Goal: Find contact information: Find contact information

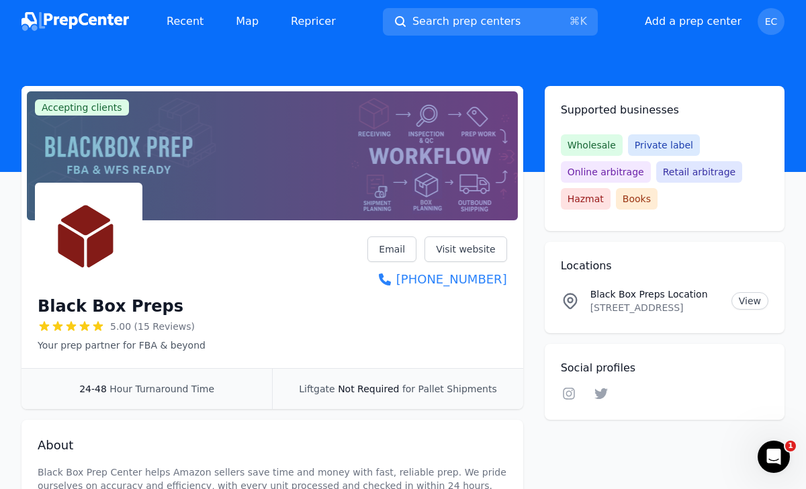
click at [95, 13] on img at bounding box center [74, 21] width 107 height 19
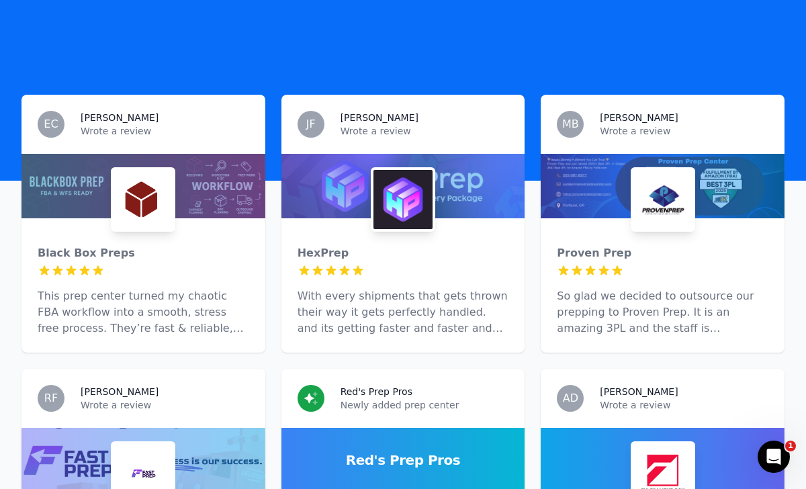
scroll to position [543, 0]
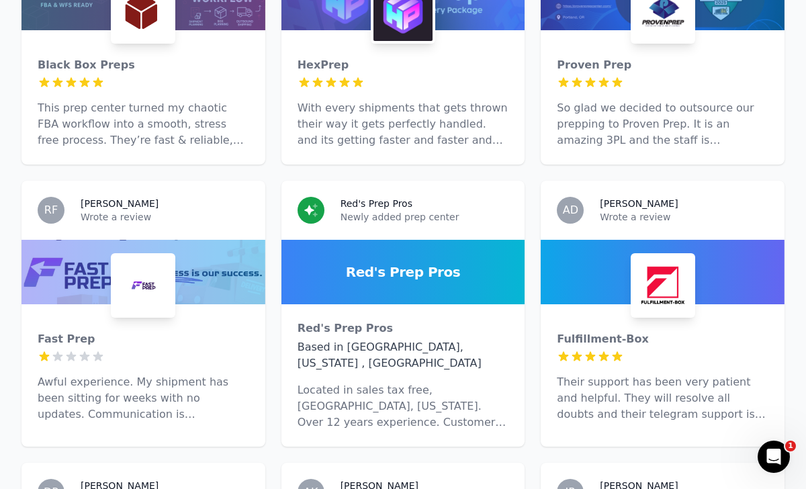
click at [87, 261] on div at bounding box center [143, 272] width 244 height 64
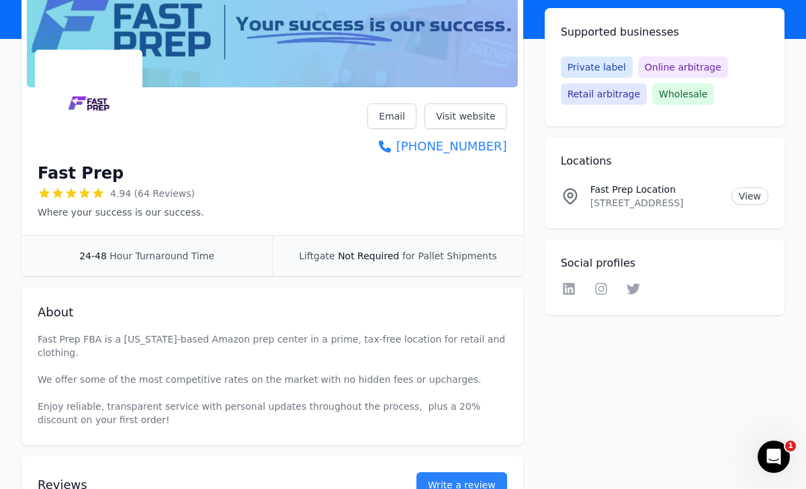
scroll to position [134, 0]
click at [38, 175] on h1 "Fast Prep" at bounding box center [81, 172] width 86 height 21
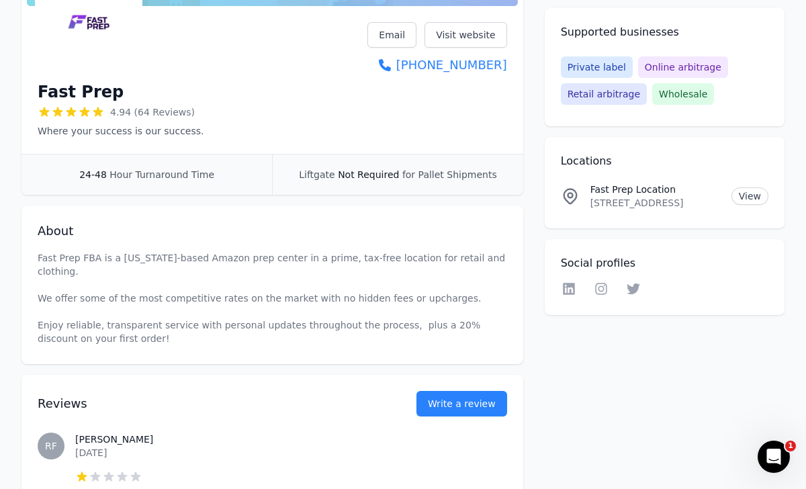
scroll to position [516, 0]
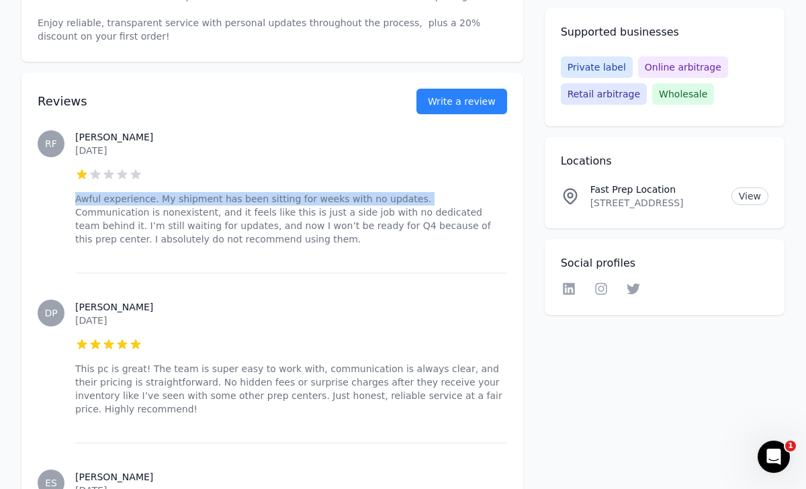
drag, startPoint x: 75, startPoint y: 198, endPoint x: 404, endPoint y: 202, distance: 329.1
click at [404, 202] on p "Awful experience. My shipment has been sitting for weeks with no updates. Commu…" at bounding box center [291, 219] width 432 height 54
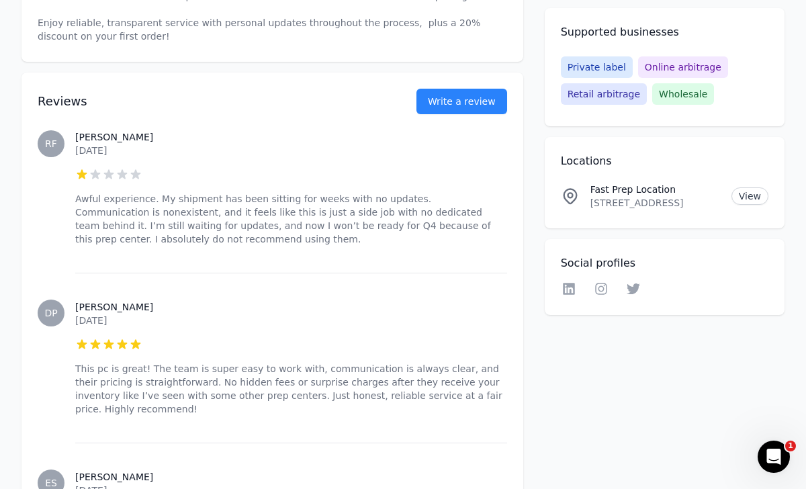
click at [412, 196] on p "Awful experience. My shipment has been sitting for weeks with no updates. Commu…" at bounding box center [291, 219] width 432 height 54
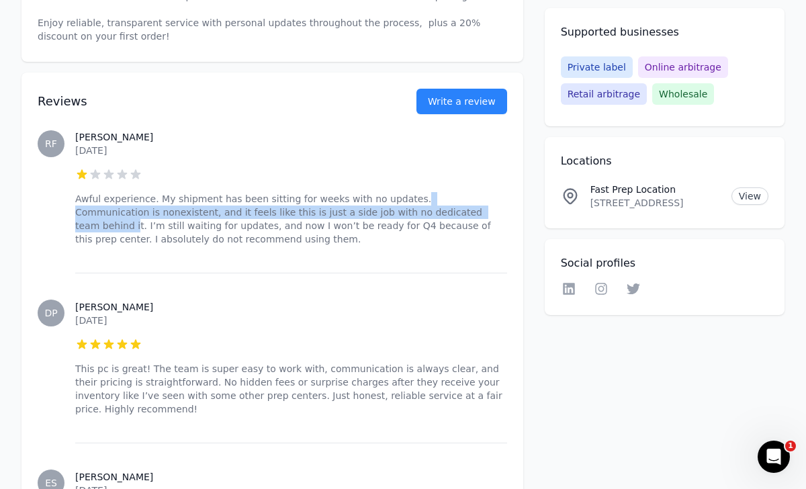
drag, startPoint x: 400, startPoint y: 197, endPoint x: 427, endPoint y: 216, distance: 32.8
click at [427, 216] on p "Awful experience. My shipment has been sitting for weeks with no updates. Commu…" at bounding box center [291, 219] width 432 height 54
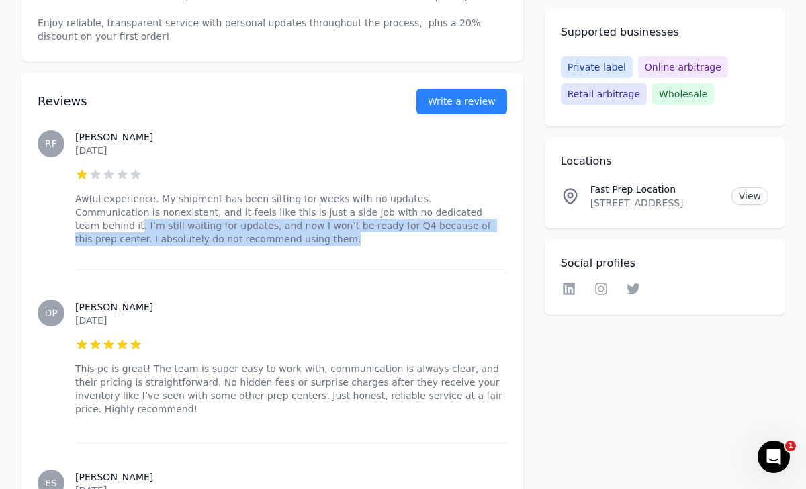
drag, startPoint x: 429, startPoint y: 216, endPoint x: 410, endPoint y: 242, distance: 32.8
click at [410, 242] on p "Awful experience. My shipment has been sitting for weeks with no updates. Commu…" at bounding box center [291, 219] width 432 height 54
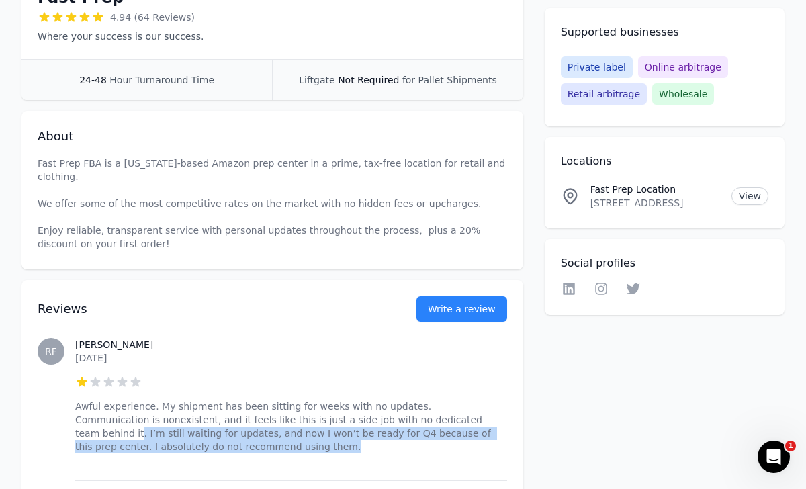
scroll to position [465, 0]
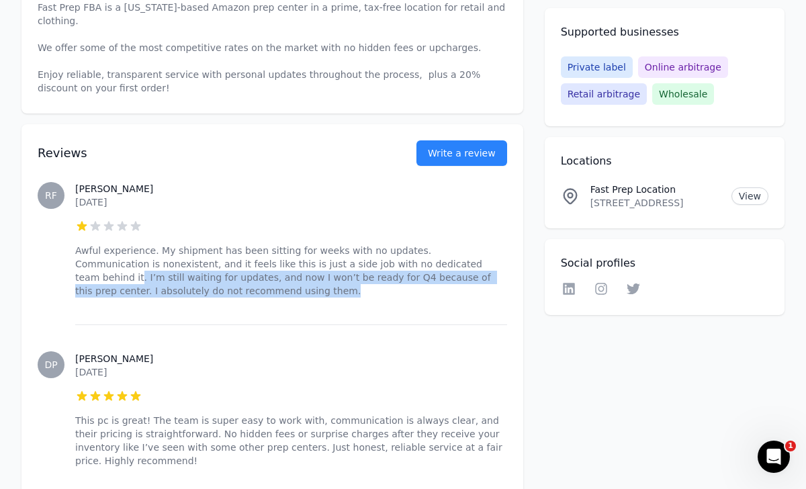
click at [269, 299] on div "[PERSON_NAME] [DATE] 1 out of 5 stars Awful experience. My shipment has been si…" at bounding box center [291, 239] width 432 height 169
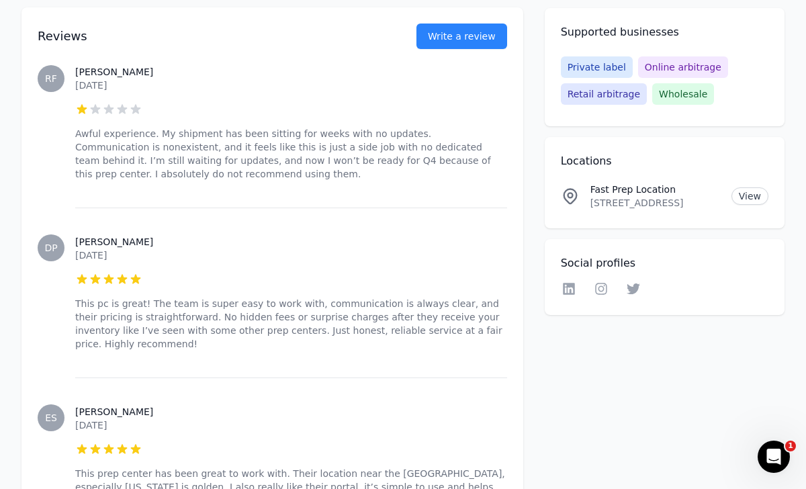
scroll to position [585, 0]
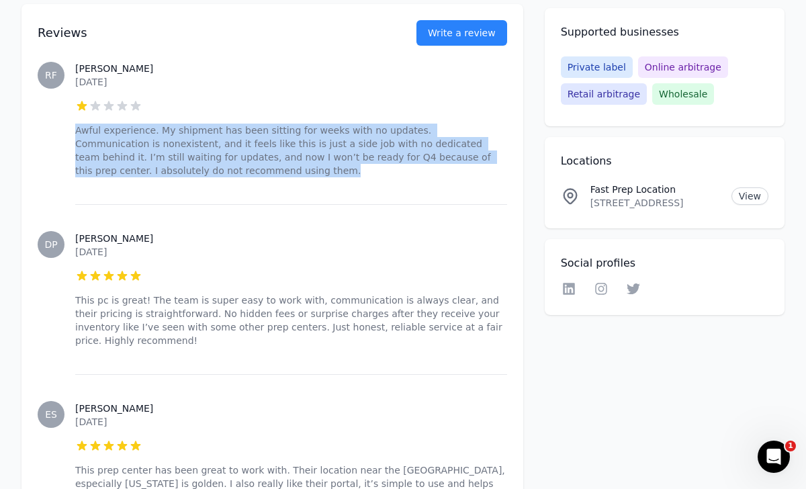
drag, startPoint x: 185, startPoint y: 177, endPoint x: 70, endPoint y: 122, distance: 128.0
click at [70, 122] on div "RF Riven F. [DATE] 1 out of 5 stars Awful experience. My shipment has been sitt…" at bounding box center [272, 119] width 469 height 169
click at [145, 171] on p "Awful experience. My shipment has been sitting for weeks with no updates. Commu…" at bounding box center [291, 151] width 432 height 54
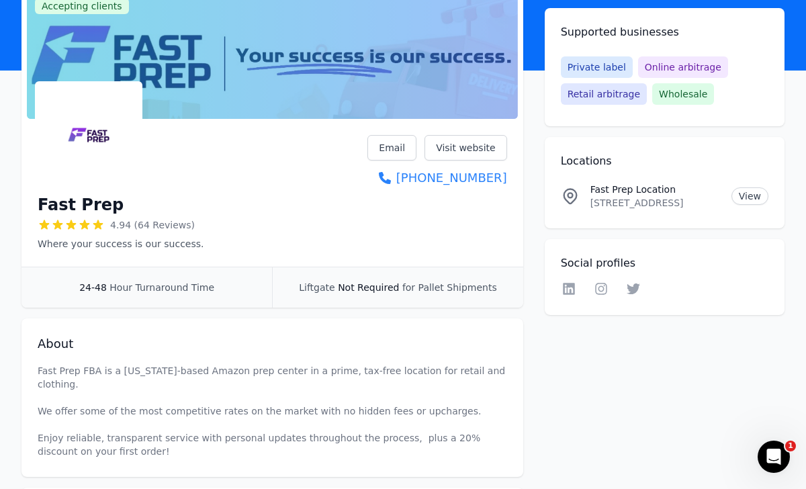
scroll to position [103, 0]
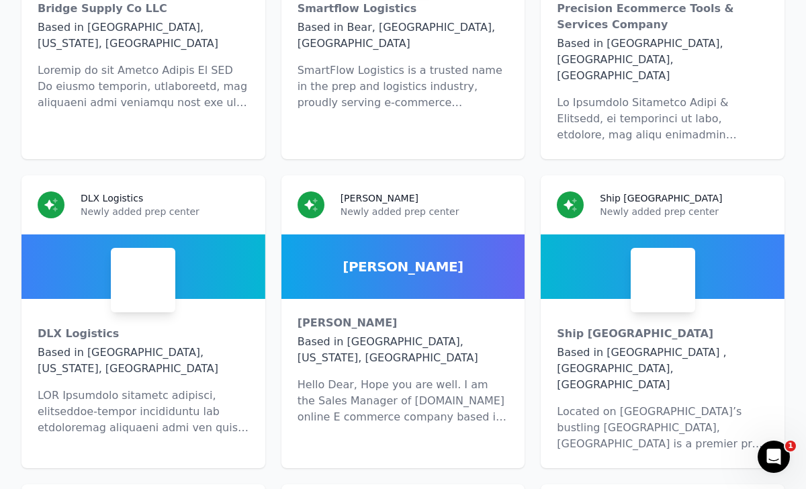
scroll to position [6396, 0]
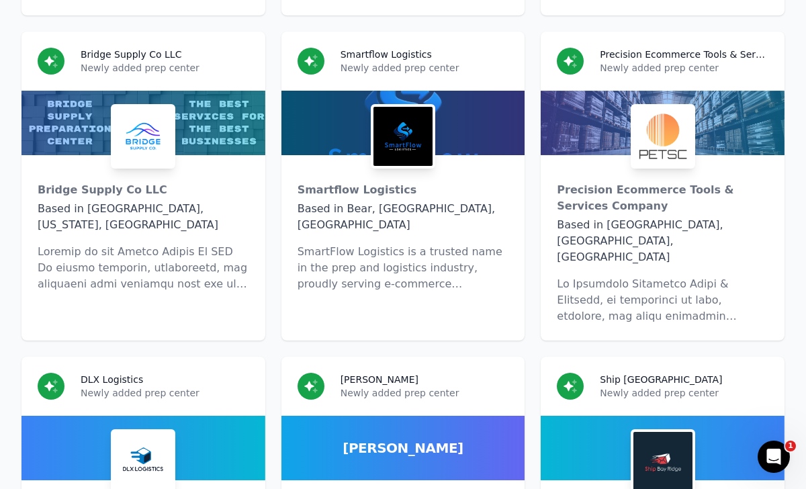
click at [405, 439] on span "[PERSON_NAME]" at bounding box center [403, 448] width 120 height 19
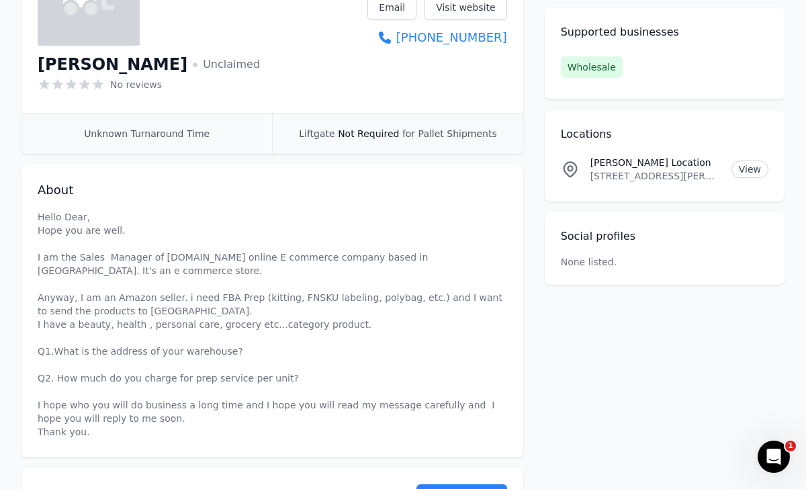
scroll to position [245, 0]
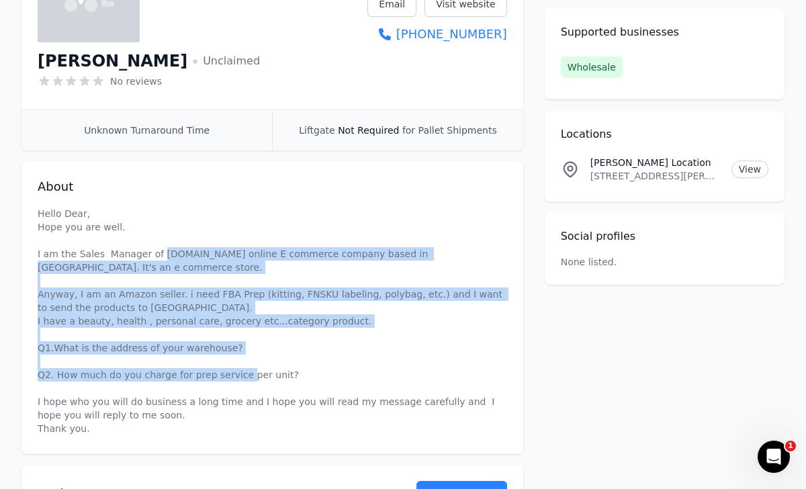
drag, startPoint x: 157, startPoint y: 252, endPoint x: 268, endPoint y: 388, distance: 175.2
click at [268, 388] on p "Hello Dear, Hope you are well. I am the Sales Manager of [DOMAIN_NAME] online E…" at bounding box center [272, 321] width 469 height 228
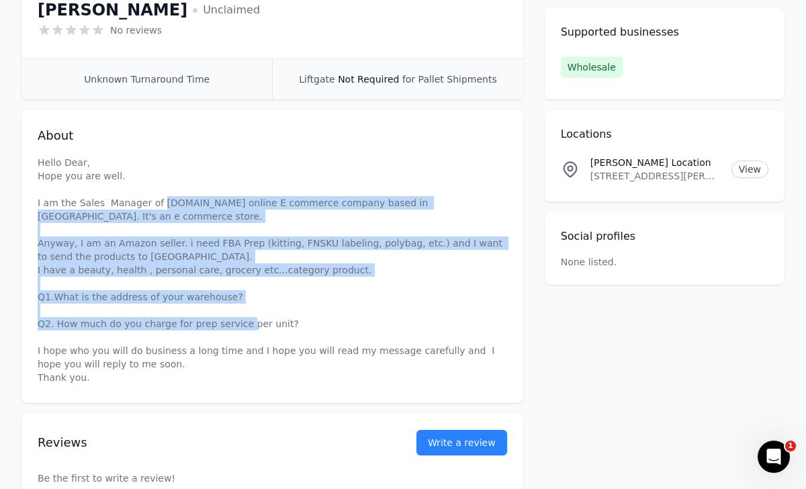
scroll to position [297, 0]
click at [367, 215] on p "Hello Dear, Hope you are well. I am the Sales Manager of [DOMAIN_NAME] online E…" at bounding box center [272, 269] width 469 height 228
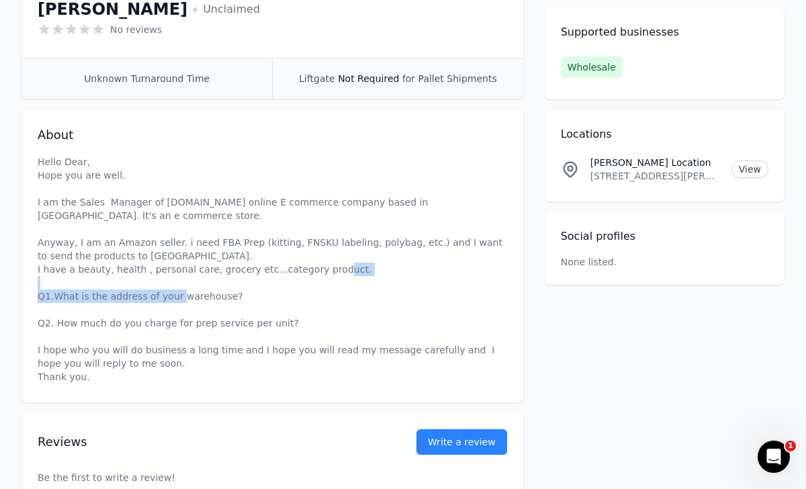
drag, startPoint x: 55, startPoint y: 293, endPoint x: 229, endPoint y: 293, distance: 173.9
click at [228, 293] on p "Hello Dear, Hope you are well. I am the Sales Manager of [DOMAIN_NAME] online E…" at bounding box center [272, 269] width 469 height 228
click at [229, 293] on p "Hello Dear, Hope you are well. I am the Sales Manager of [DOMAIN_NAME] online E…" at bounding box center [272, 269] width 469 height 228
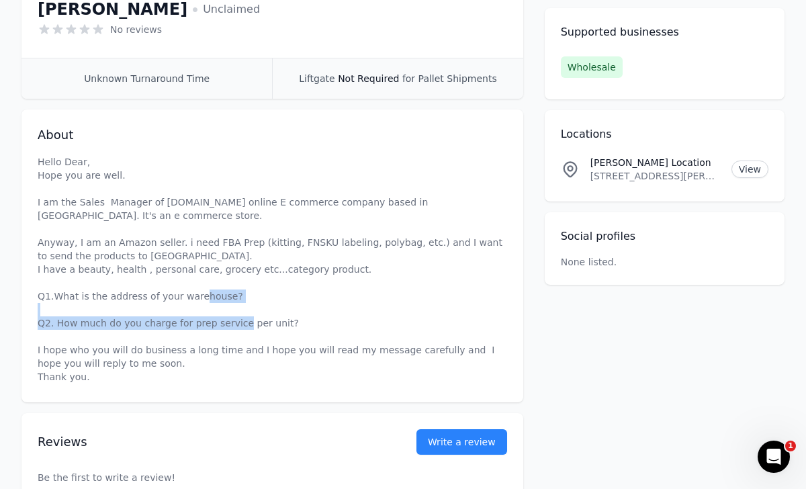
drag, startPoint x: 50, startPoint y: 318, endPoint x: 295, endPoint y: 323, distance: 245.2
click at [295, 323] on p "Hello Dear, Hope you are well. I am the Sales Manager of [DOMAIN_NAME] online E…" at bounding box center [272, 269] width 469 height 228
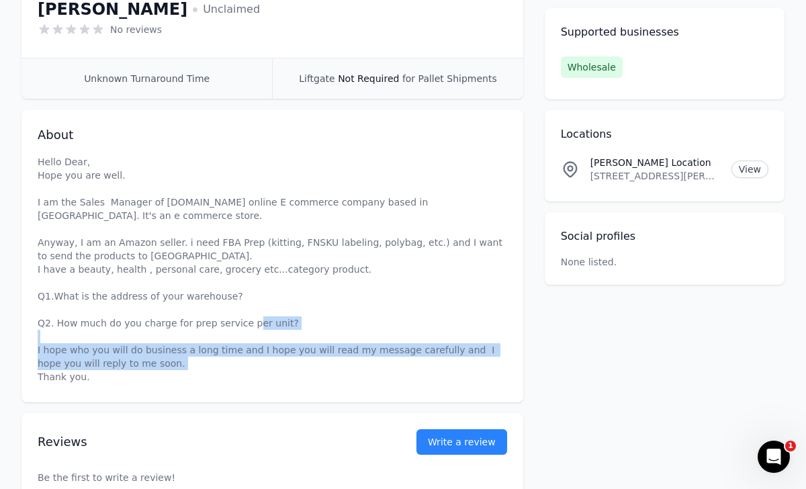
drag, startPoint x: 36, startPoint y: 350, endPoint x: 363, endPoint y: 375, distance: 328.0
click at [363, 375] on div "About Hello Dear, Hope you are well. I am the Sales Manager of [DOMAIN_NAME] on…" at bounding box center [272, 255] width 502 height 293
click at [363, 375] on p "Hello Dear, Hope you are well. I am the Sales Manager of [DOMAIN_NAME] online E…" at bounding box center [272, 269] width 469 height 228
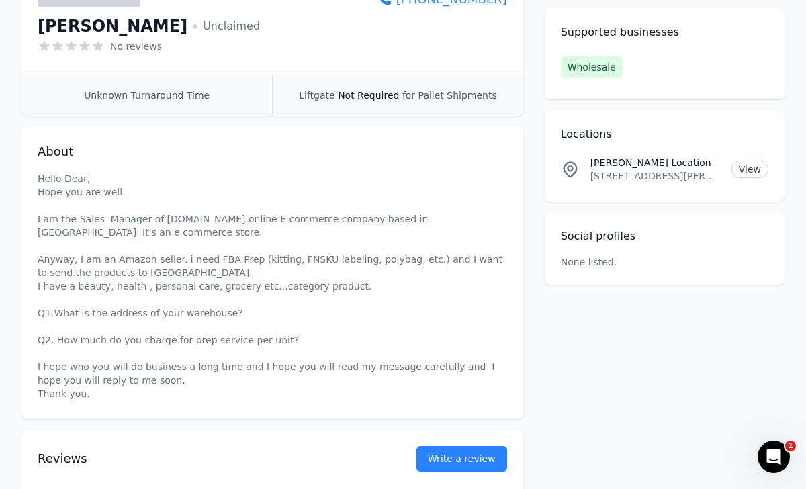
scroll to position [85, 0]
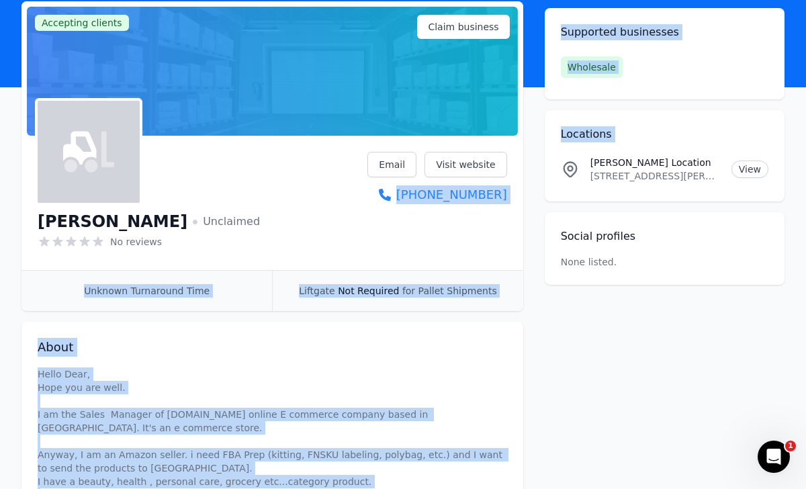
drag, startPoint x: 367, startPoint y: 193, endPoint x: 549, endPoint y: 198, distance: 182.1
click at [550, 198] on div "Accepting clients Claim business [PERSON_NAME] Unclaimed No reviews Email Visit…" at bounding box center [402, 358] width 763 height 714
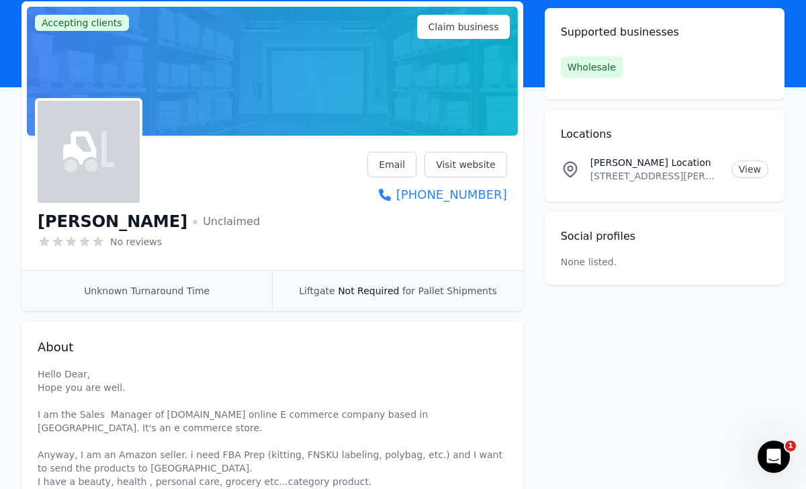
click at [524, 198] on div "Accepting clients Claim business [PERSON_NAME] Unclaimed No reviews Email Visit…" at bounding box center [402, 358] width 763 height 714
drag, startPoint x: 516, startPoint y: 198, endPoint x: 382, endPoint y: 189, distance: 133.9
click at [382, 189] on div "[PERSON_NAME] Unclaimed No reviews Email Visit website [PHONE_NUMBER]" at bounding box center [272, 205] width 502 height 129
click at [439, 283] on div "Liftgate Not Required for Pallet Shipments" at bounding box center [397, 291] width 251 height 40
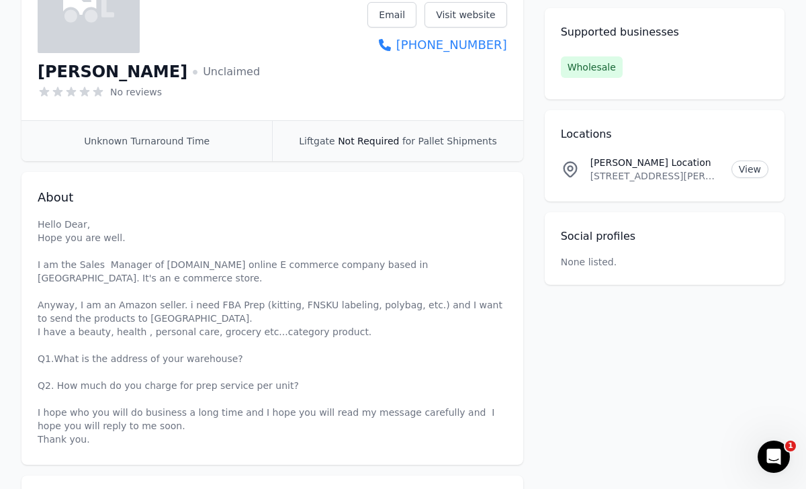
scroll to position [233, 0]
drag, startPoint x: 518, startPoint y: 41, endPoint x: 504, endPoint y: 48, distance: 16.5
click at [504, 48] on div "[PERSON_NAME] Unclaimed No reviews Email Visit website [PHONE_NUMBER]" at bounding box center [272, 57] width 502 height 129
copy link "[PHONE_NUMBER]"
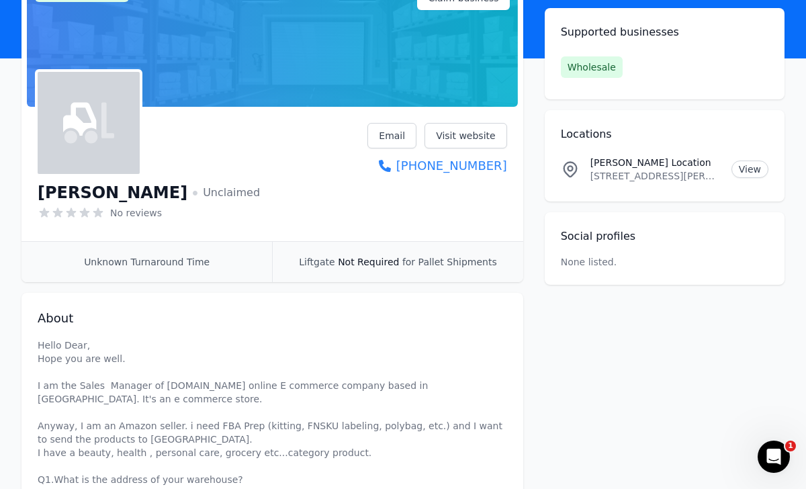
scroll to position [113, 0]
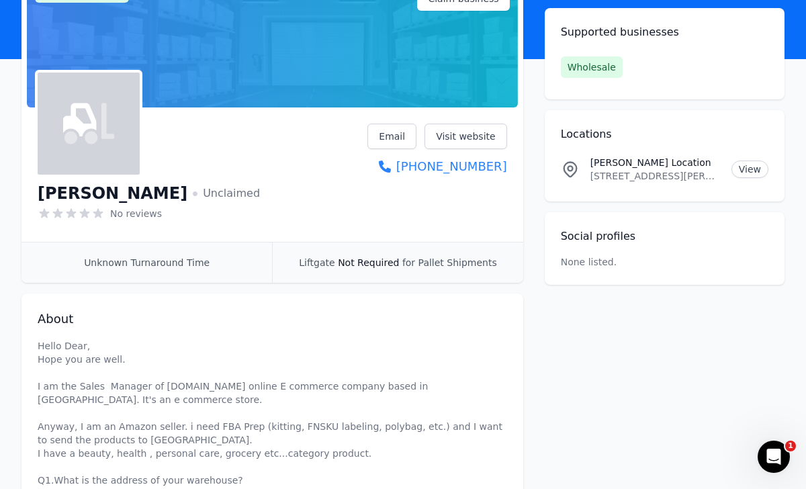
click at [246, 218] on div "No reviews" at bounding box center [149, 213] width 222 height 13
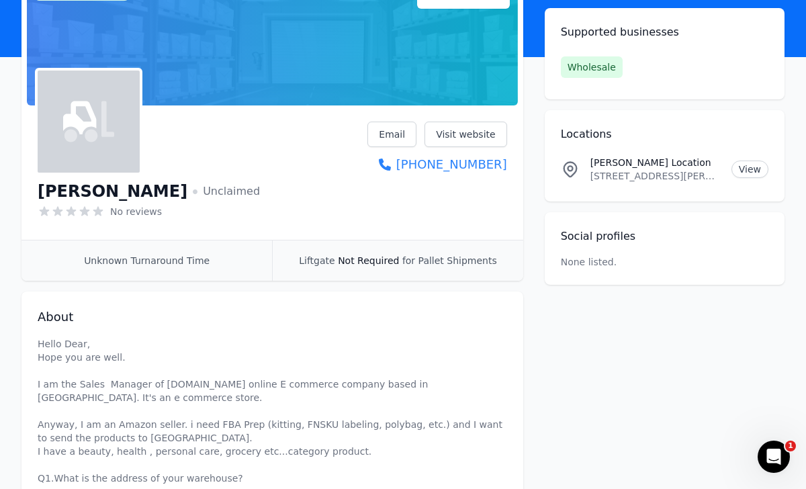
scroll to position [120, 0]
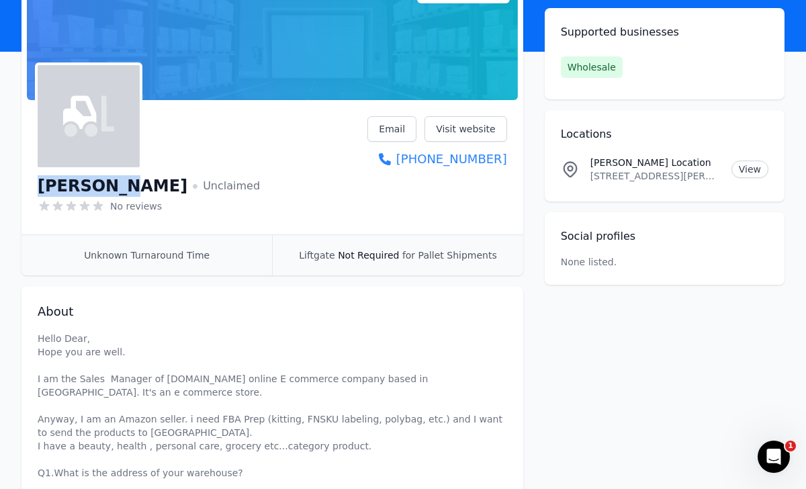
drag, startPoint x: 36, startPoint y: 183, endPoint x: 128, endPoint y: 185, distance: 92.7
click at [128, 185] on div "[PERSON_NAME] Unclaimed No reviews Email Visit website [PHONE_NUMBER]" at bounding box center [272, 169] width 502 height 129
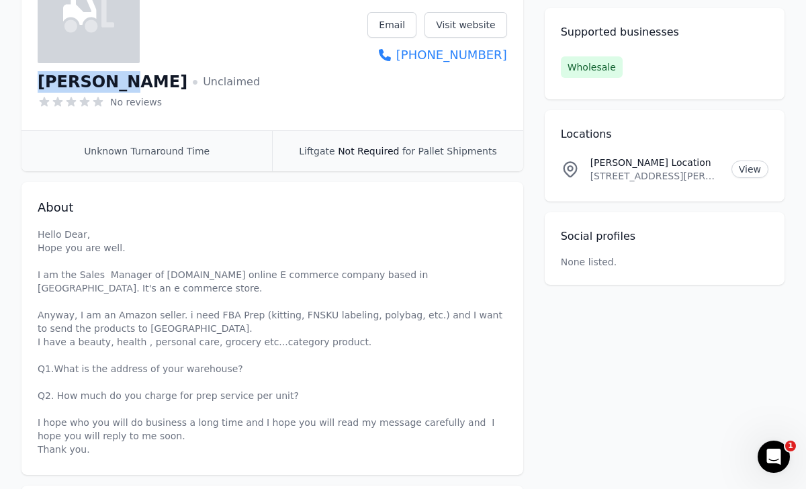
scroll to position [231, 0]
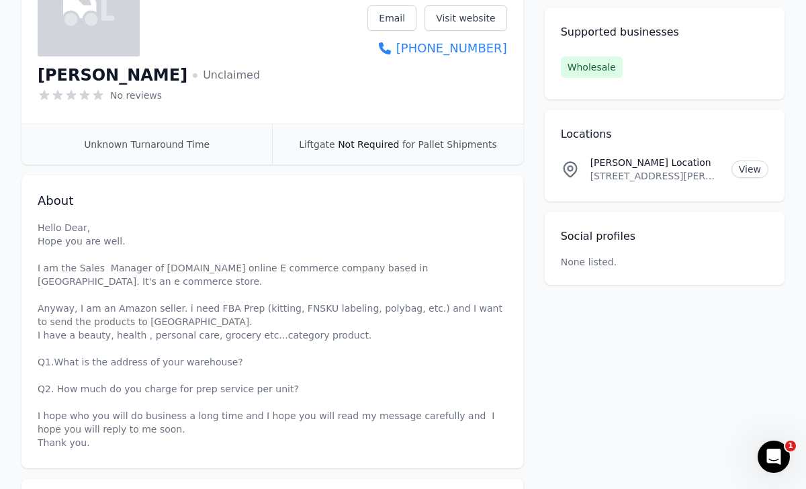
click at [178, 267] on p "Hello Dear, Hope you are well. I am the Sales Manager of [DOMAIN_NAME] online E…" at bounding box center [272, 335] width 469 height 228
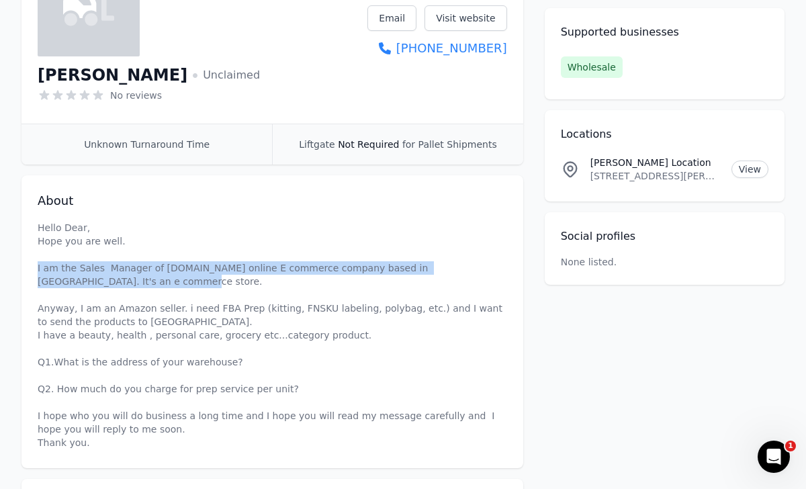
click at [178, 267] on p "Hello Dear, Hope you are well. I am the Sales Manager of [DOMAIN_NAME] online E…" at bounding box center [272, 335] width 469 height 228
click at [177, 267] on p "Hello Dear, Hope you are well. I am the Sales Manager of [DOMAIN_NAME] online E…" at bounding box center [272, 335] width 469 height 228
click at [169, 267] on p "Hello Dear, Hope you are well. I am the Sales Manager of [DOMAIN_NAME] online E…" at bounding box center [272, 335] width 469 height 228
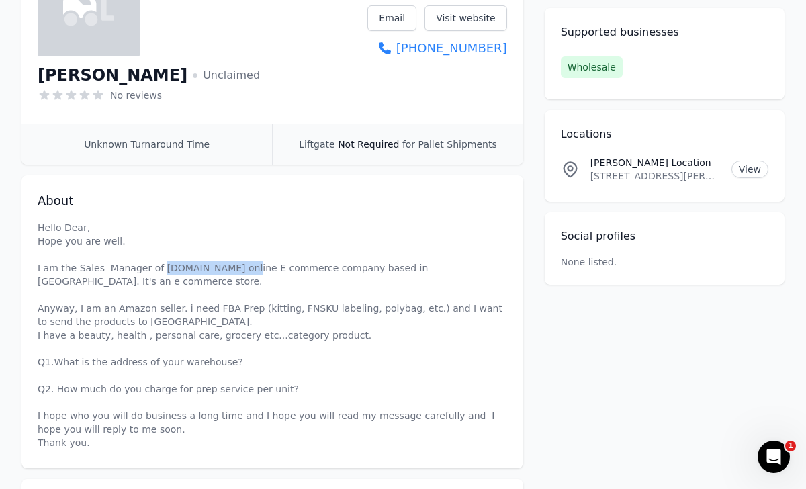
drag, startPoint x: 158, startPoint y: 267, endPoint x: 235, endPoint y: 268, distance: 77.2
click at [235, 268] on p "Hello Dear, Hope you are well. I am the Sales Manager of [DOMAIN_NAME] online E…" at bounding box center [272, 335] width 469 height 228
copy p "[DOMAIN_NAME]"
click at [340, 234] on p "Hello Dear, Hope you are well. I am the Sales Manager of [DOMAIN_NAME] online E…" at bounding box center [272, 335] width 469 height 228
click at [204, 308] on p "Hello Dear, Hope you are well. I am the Sales Manager of [DOMAIN_NAME] online E…" at bounding box center [272, 335] width 469 height 228
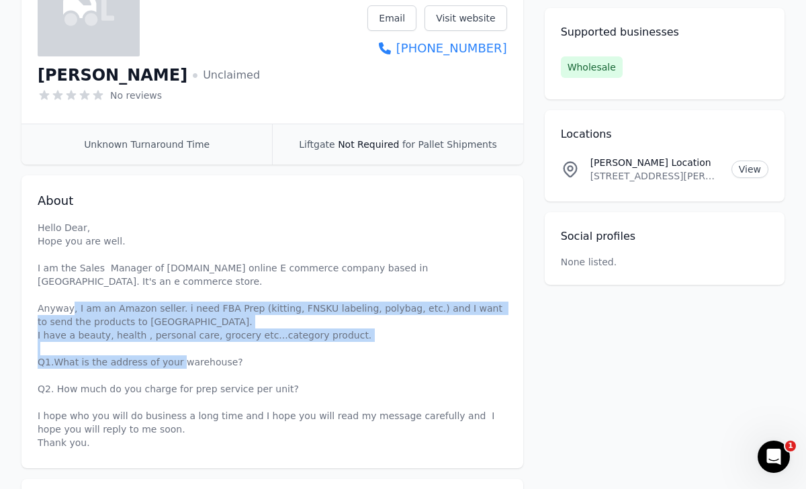
drag, startPoint x: 109, startPoint y: 306, endPoint x: 257, endPoint y: 368, distance: 160.4
click at [257, 368] on p "Hello Dear, Hope you are well. I am the Sales Manager of [DOMAIN_NAME] online E…" at bounding box center [272, 335] width 469 height 228
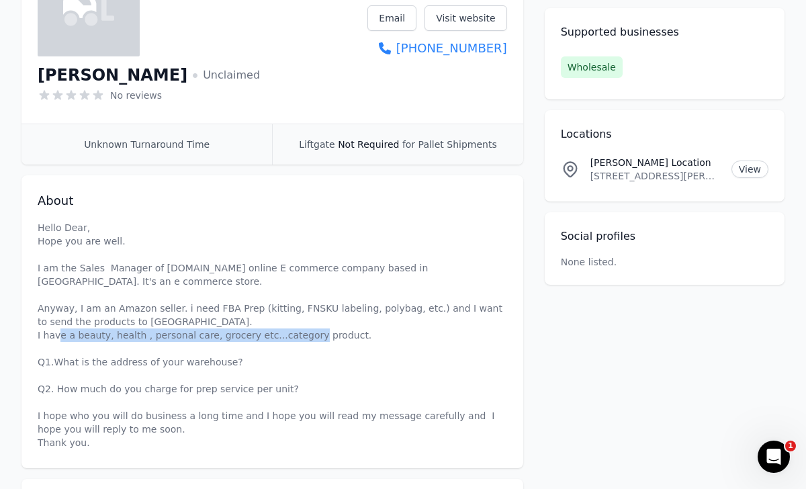
drag, startPoint x: 101, startPoint y: 336, endPoint x: 355, endPoint y: 345, distance: 254.7
click at [357, 345] on p "Hello Dear, Hope you are well. I am the Sales Manager of [DOMAIN_NAME] online E…" at bounding box center [272, 335] width 469 height 228
click at [355, 345] on p "Hello Dear, Hope you are well. I am the Sales Manager of [DOMAIN_NAME] online E…" at bounding box center [272, 335] width 469 height 228
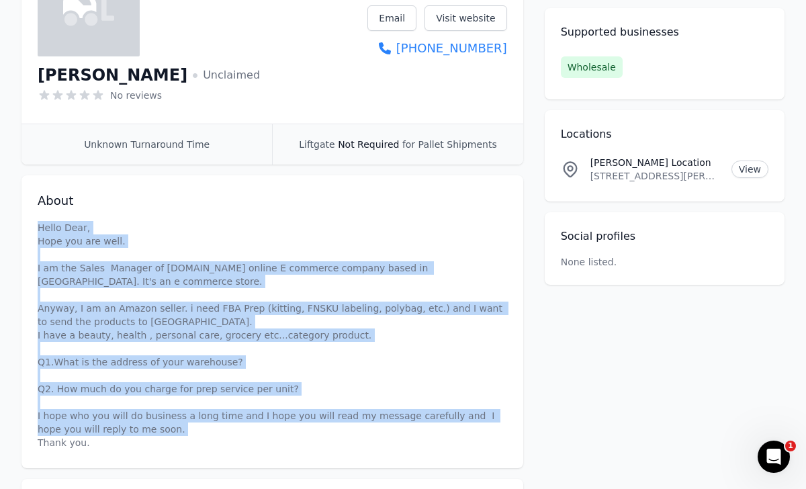
drag, startPoint x: 29, startPoint y: 226, endPoint x: 203, endPoint y: 445, distance: 279.6
click at [203, 445] on div "About Hello Dear, Hope you are well. I am the Sales Manager of [DOMAIN_NAME] on…" at bounding box center [272, 321] width 502 height 293
click at [203, 445] on p "Hello Dear, Hope you are well. I am the Sales Manager of [DOMAIN_NAME] online E…" at bounding box center [272, 335] width 469 height 228
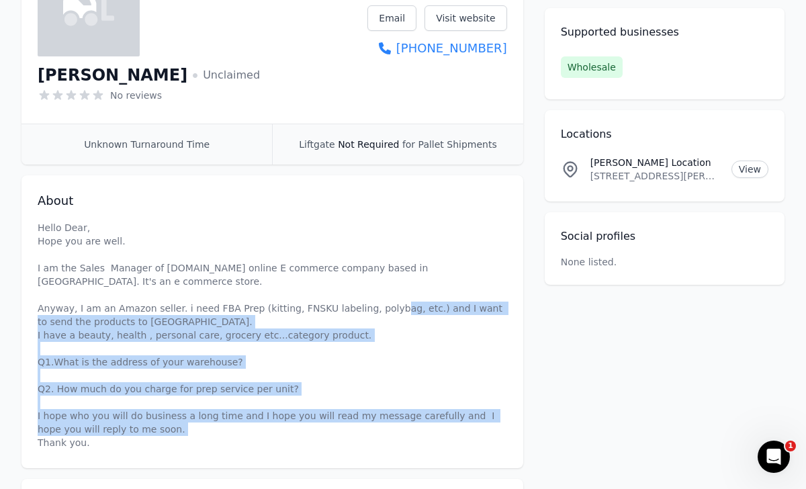
drag, startPoint x: 416, startPoint y: 310, endPoint x: 409, endPoint y: 444, distance: 134.5
click at [409, 444] on p "Hello Dear, Hope you are well. I am the Sales Manager of [DOMAIN_NAME] online E…" at bounding box center [272, 335] width 469 height 228
